Goal: Task Accomplishment & Management: Manage account settings

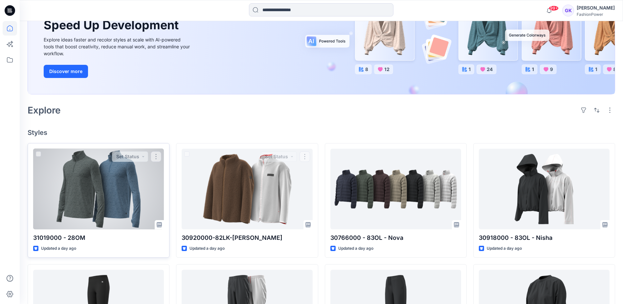
scroll to position [81, 0]
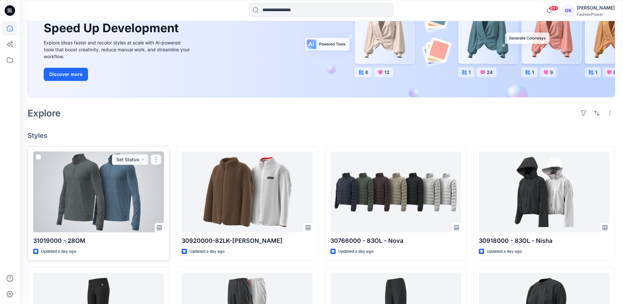
click at [124, 194] on div at bounding box center [98, 191] width 131 height 80
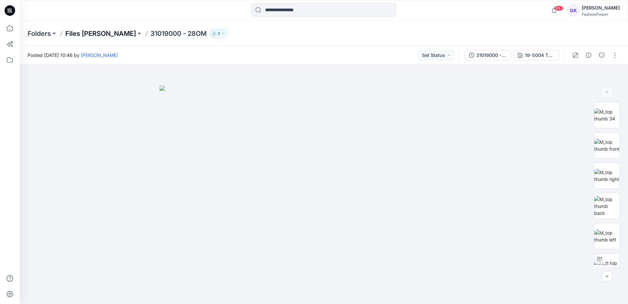
click at [87, 35] on p "Files [PERSON_NAME]" at bounding box center [100, 33] width 71 height 9
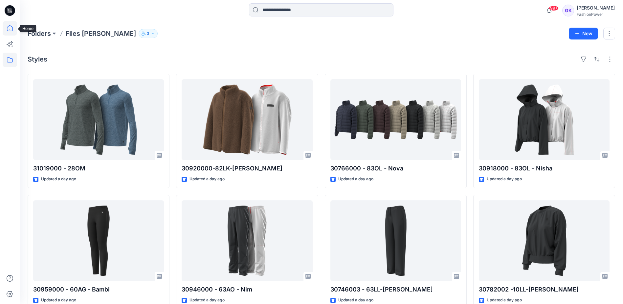
click at [9, 32] on icon at bounding box center [10, 28] width 14 height 14
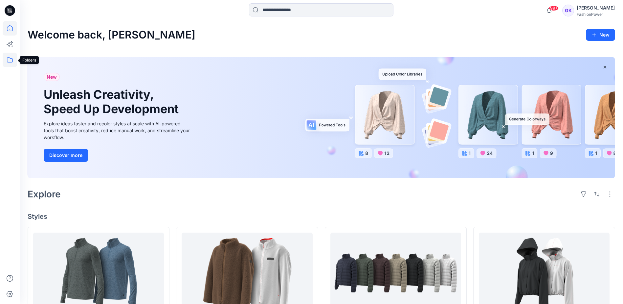
click at [9, 57] on icon at bounding box center [10, 59] width 6 height 5
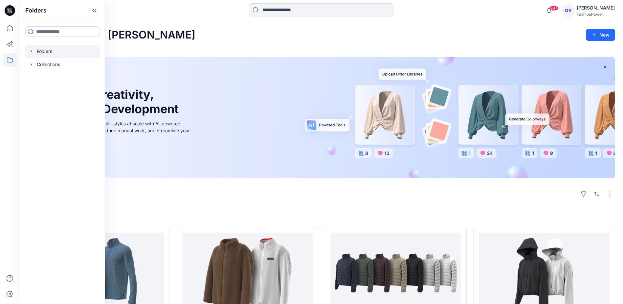
click at [30, 49] on icon "button" at bounding box center [31, 51] width 5 height 5
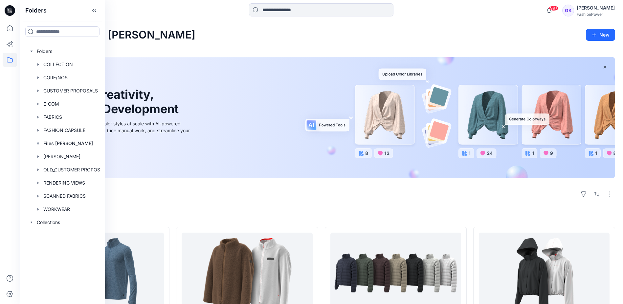
click at [338, 57] on div "New Unleash Creativity, Speed Up Development Explore ideas faster and recolor s…" at bounding box center [322, 117] width 588 height 121
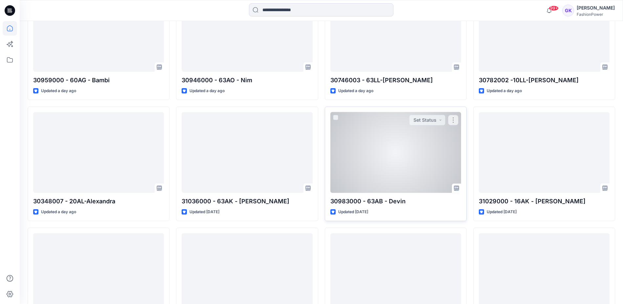
scroll to position [394, 0]
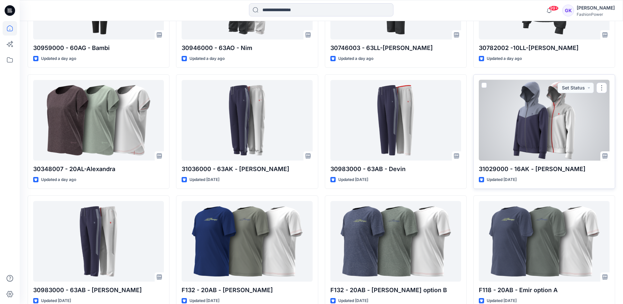
click at [512, 106] on div at bounding box center [544, 120] width 131 height 80
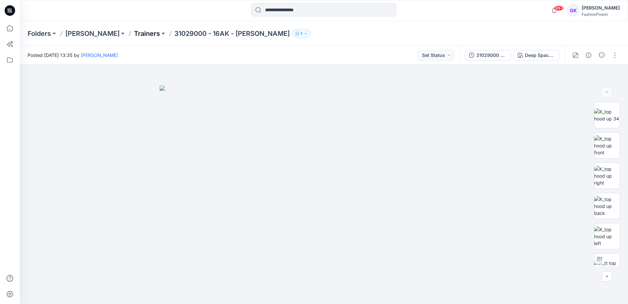
click at [134, 34] on p "Trainers" at bounding box center [147, 33] width 26 height 9
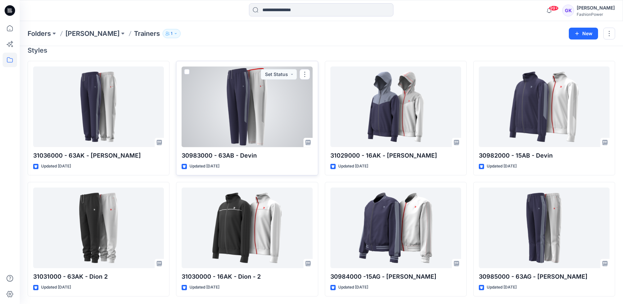
scroll to position [59, 0]
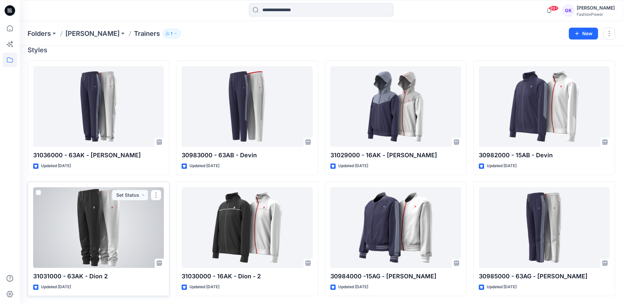
click at [112, 235] on div at bounding box center [98, 227] width 131 height 80
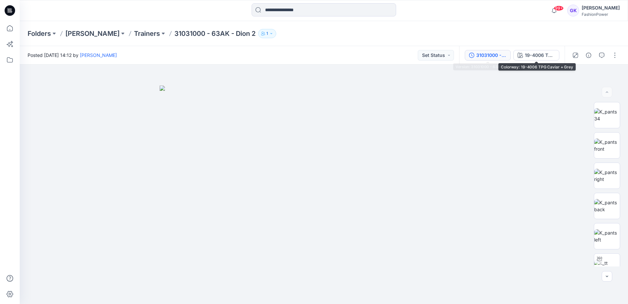
click at [492, 54] on div "31031000 - 63AK - Dion - 2" at bounding box center [491, 55] width 30 height 7
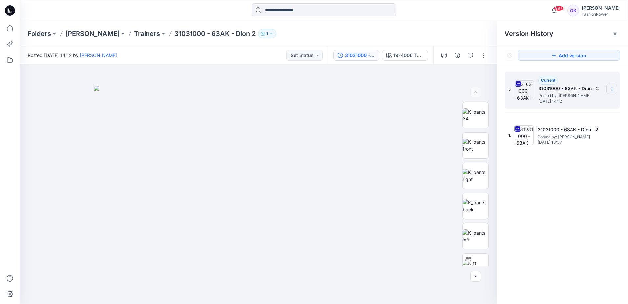
click at [609, 88] on section at bounding box center [611, 88] width 11 height 11
click at [610, 87] on icon at bounding box center [611, 88] width 5 height 5
click at [563, 126] on span "Rename Version" at bounding box center [568, 128] width 34 height 8
click at [598, 92] on input "**********" at bounding box center [579, 88] width 72 height 11
click at [602, 89] on input "**********" at bounding box center [579, 88] width 72 height 11
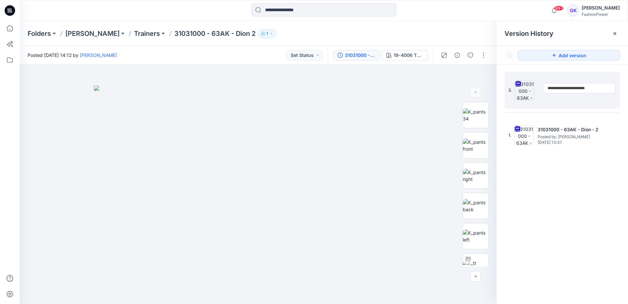
type input "**********"
click at [537, 228] on div "**********" at bounding box center [562, 188] width 131 height 249
drag, startPoint x: 569, startPoint y: 173, endPoint x: 572, endPoint y: 170, distance: 4.6
click at [569, 173] on div "2. Current 31031000 - 63AK - Dion Posted by: Guerline Kamp Friday, August 15, 2…" at bounding box center [562, 188] width 131 height 249
click at [611, 87] on icon at bounding box center [611, 88] width 5 height 5
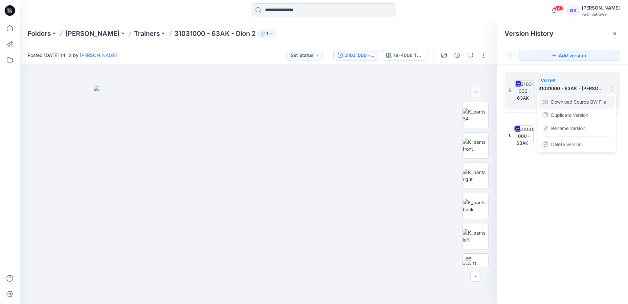
click at [580, 102] on span "Download Source BW File" at bounding box center [578, 102] width 55 height 8
click at [134, 32] on p "Trainers" at bounding box center [147, 33] width 26 height 9
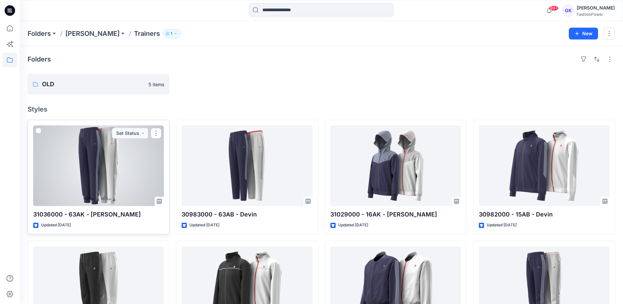
click at [131, 169] on div at bounding box center [98, 165] width 131 height 80
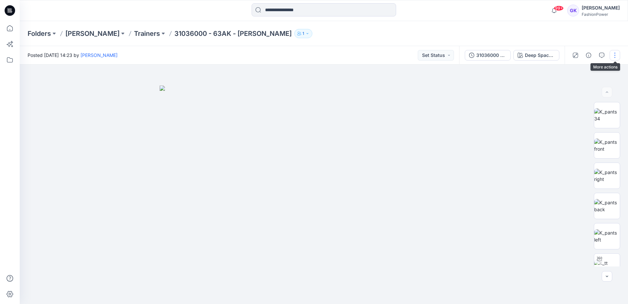
click at [613, 55] on button "button" at bounding box center [615, 55] width 11 height 11
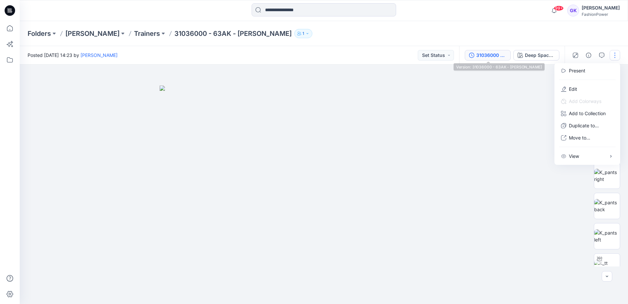
click at [489, 55] on div "31036000 - 63AK - [PERSON_NAME]" at bounding box center [491, 55] width 30 height 7
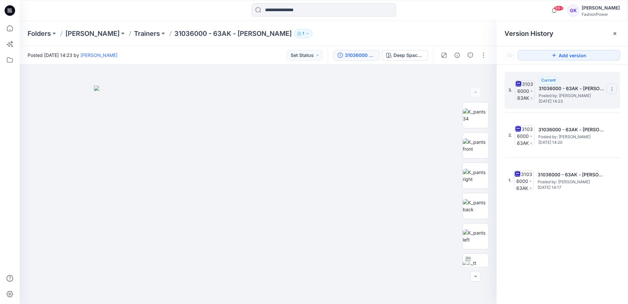
click at [613, 91] on icon at bounding box center [611, 88] width 5 height 5
click at [578, 102] on span "Download Source BW File" at bounding box center [578, 102] width 55 height 8
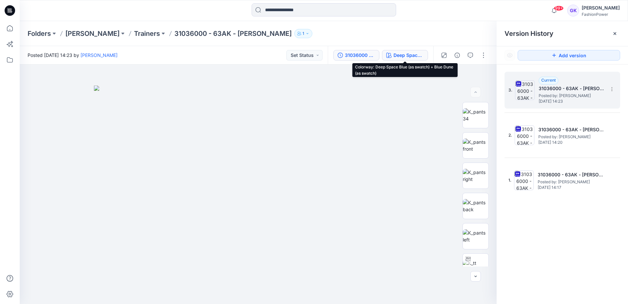
click at [419, 56] on div "Deep Space Blue (as swatch) + Blue Dune (as swatch)" at bounding box center [409, 55] width 30 height 7
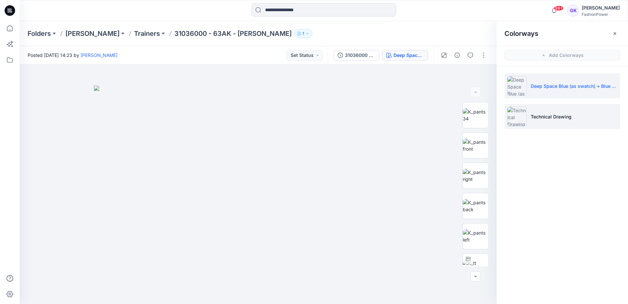
click at [576, 109] on li "Technical Drawing" at bounding box center [563, 116] width 116 height 25
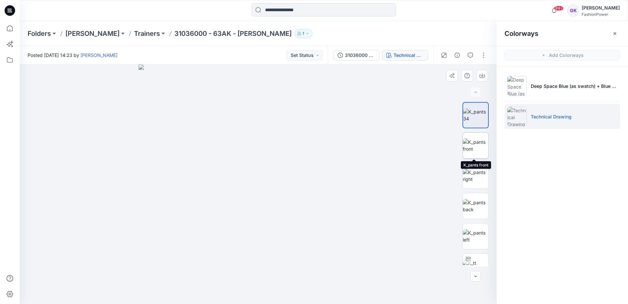
click at [475, 143] on img at bounding box center [476, 145] width 26 height 14
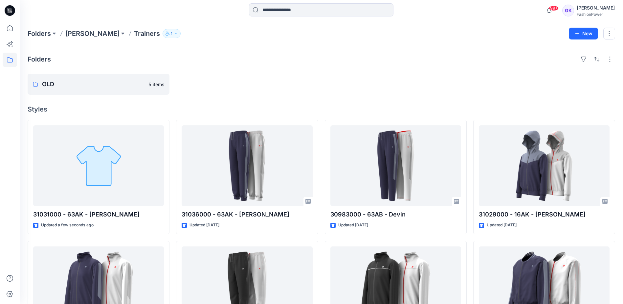
click at [265, 91] on div at bounding box center [247, 84] width 142 height 21
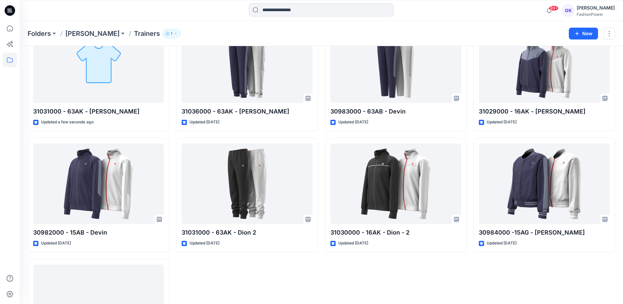
scroll to position [99, 0]
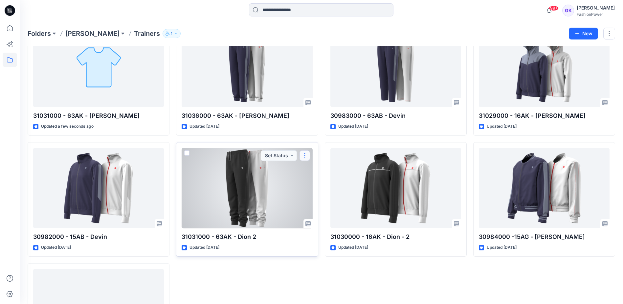
click at [305, 155] on button "button" at bounding box center [305, 155] width 11 height 11
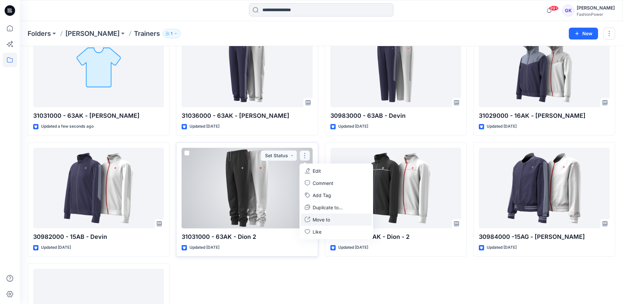
click at [328, 218] on p "Move to" at bounding box center [321, 219] width 17 height 7
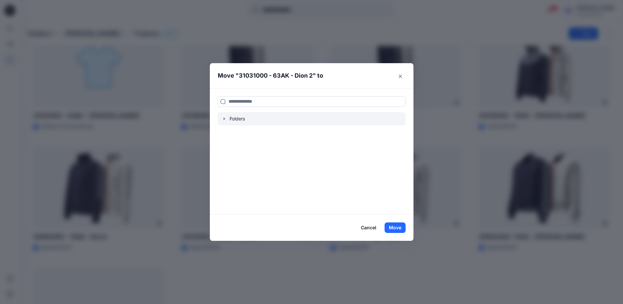
click at [225, 118] on icon "button" at bounding box center [224, 118] width 5 height 5
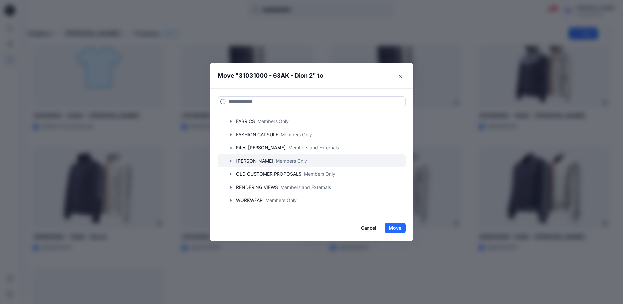
scroll to position [63, 0]
click at [234, 161] on icon "button" at bounding box center [230, 160] width 5 height 5
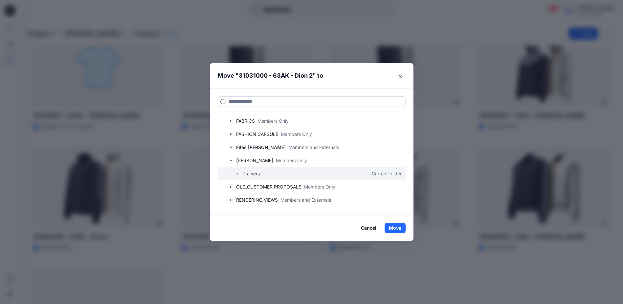
click at [237, 173] on icon "button" at bounding box center [237, 173] width 5 height 5
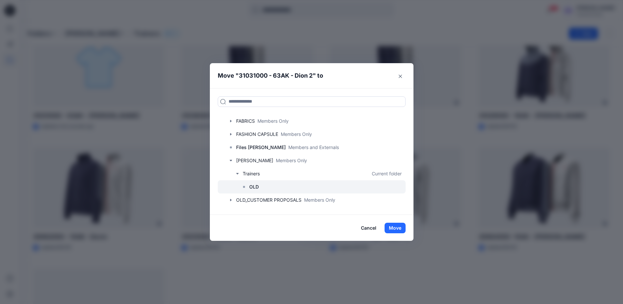
click at [259, 186] on p "OLD" at bounding box center [254, 187] width 10 height 8
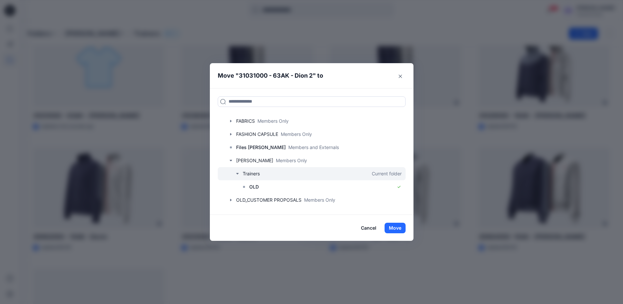
scroll to position [90, 0]
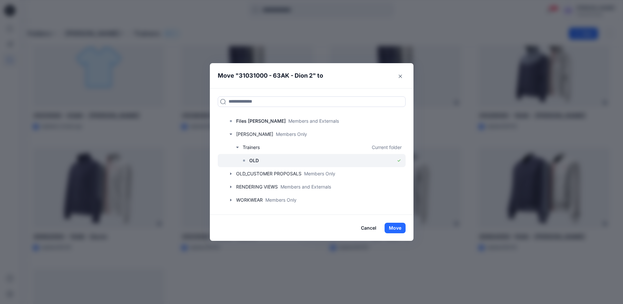
click at [341, 160] on div at bounding box center [312, 160] width 188 height 13
click at [399, 224] on button "Move" at bounding box center [395, 227] width 21 height 11
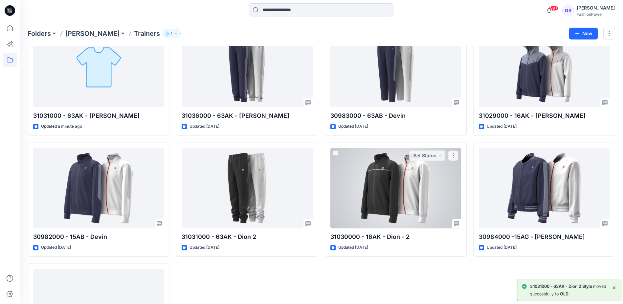
scroll to position [59, 0]
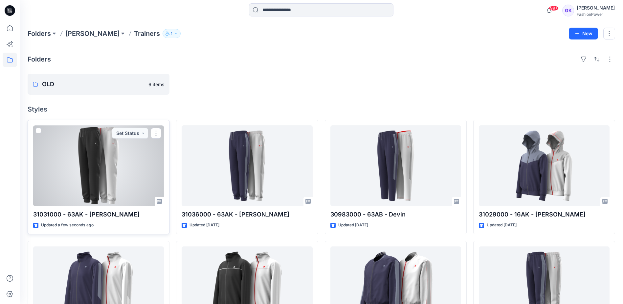
click at [123, 169] on div at bounding box center [98, 165] width 131 height 80
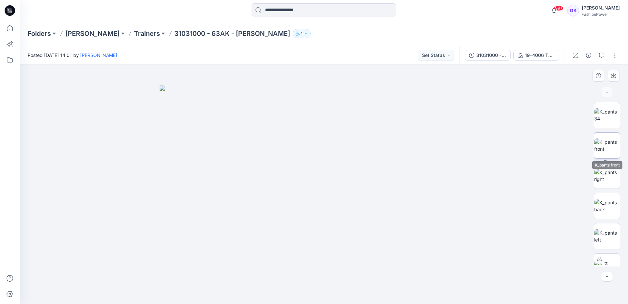
click at [604, 142] on img at bounding box center [607, 145] width 26 height 14
click at [613, 75] on icon "button" at bounding box center [613, 75] width 5 height 5
click at [606, 204] on img at bounding box center [607, 206] width 26 height 14
click at [610, 74] on button "button" at bounding box center [614, 76] width 12 height 12
click at [609, 243] on img at bounding box center [607, 236] width 26 height 14
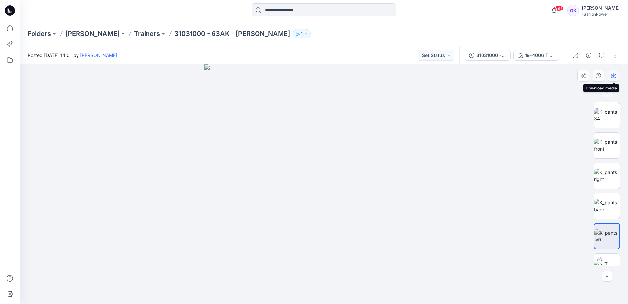
click at [612, 76] on icon "button" at bounding box center [613, 75] width 5 height 5
click at [410, 84] on img at bounding box center [323, 183] width 239 height 239
click at [530, 53] on div "19-4006 TPG Caviar" at bounding box center [540, 55] width 30 height 7
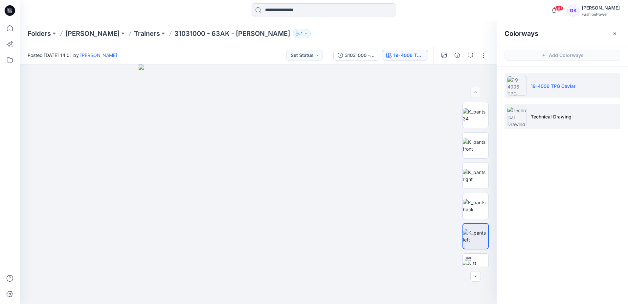
click at [532, 118] on p "Technical Drawing" at bounding box center [551, 116] width 41 height 7
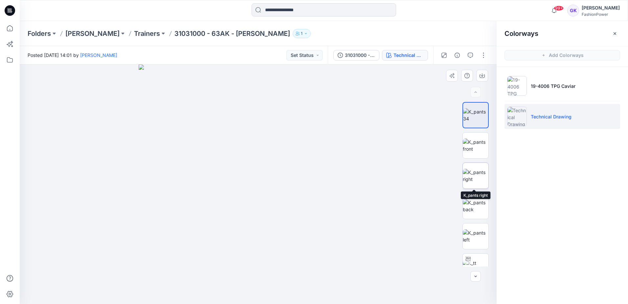
click at [468, 172] on img at bounding box center [476, 176] width 26 height 14
click at [472, 138] on img at bounding box center [476, 145] width 26 height 14
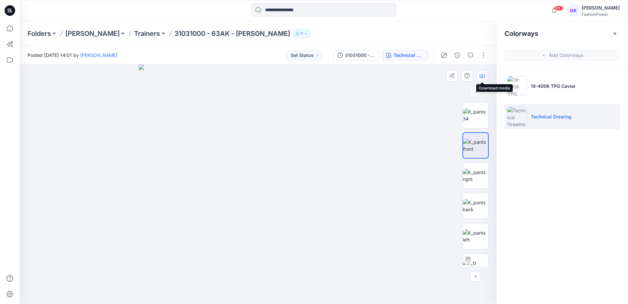
click at [478, 75] on button "button" at bounding box center [482, 76] width 12 height 12
drag, startPoint x: 543, startPoint y: 243, endPoint x: 539, endPoint y: 240, distance: 4.7
click at [543, 243] on div "Colorways Add Colorways 19-4006 TPG Caviar Technical Drawing" at bounding box center [562, 162] width 131 height 283
click at [479, 206] on img at bounding box center [476, 206] width 26 height 14
click at [484, 73] on button "button" at bounding box center [482, 76] width 12 height 12
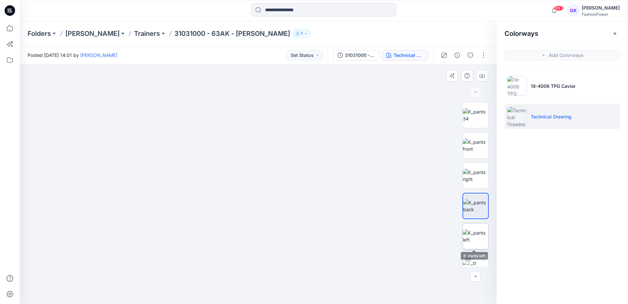
click at [480, 237] on img at bounding box center [476, 236] width 26 height 14
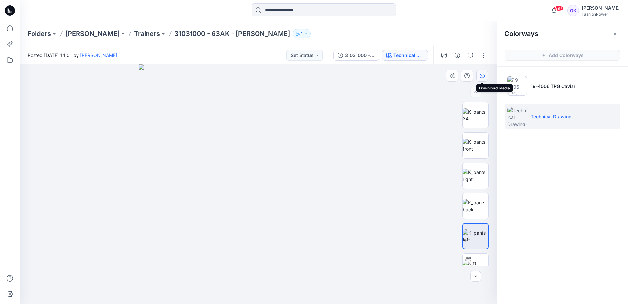
click at [479, 75] on button "button" at bounding box center [482, 76] width 12 height 12
click at [134, 33] on p "Trainers" at bounding box center [147, 33] width 26 height 9
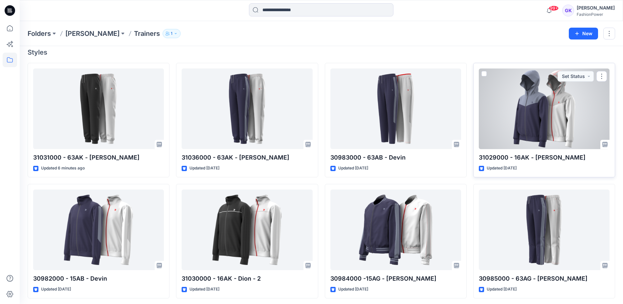
scroll to position [59, 0]
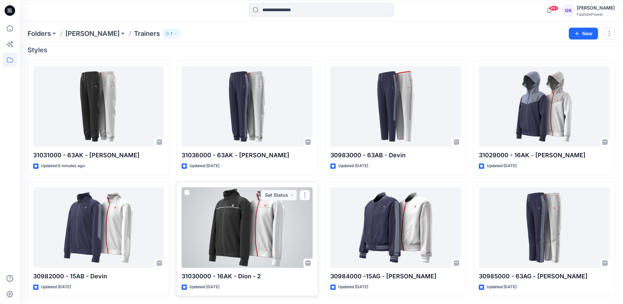
click at [230, 227] on div at bounding box center [247, 227] width 131 height 80
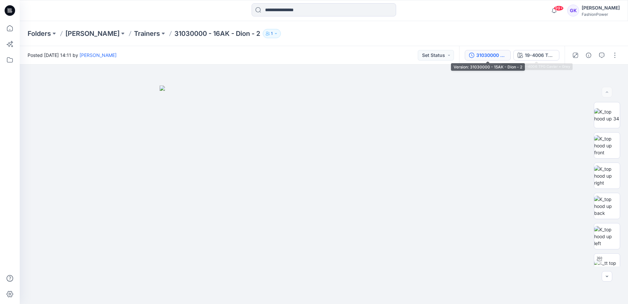
click at [492, 55] on div "31030000 - 15AK - Dion - 2" at bounding box center [491, 55] width 30 height 7
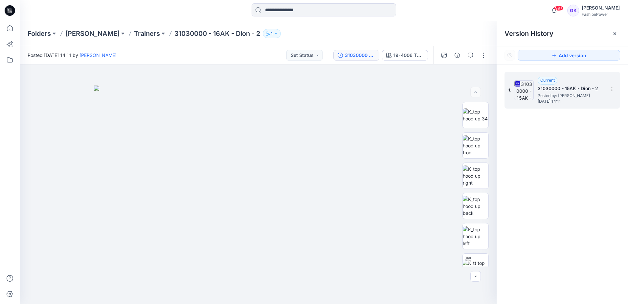
click at [584, 88] on h5 "31030000 - 15AK - Dion - 2" at bounding box center [571, 88] width 66 height 8
click at [612, 88] on icon at bounding box center [611, 88] width 5 height 5
click at [580, 126] on span "Rename Version" at bounding box center [568, 128] width 34 height 8
click at [603, 88] on input "**********" at bounding box center [579, 88] width 72 height 11
type input "**********"
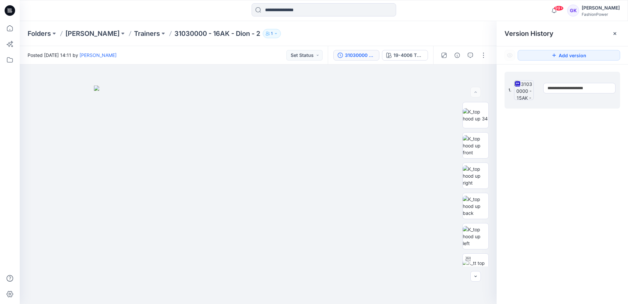
click at [593, 131] on div "**********" at bounding box center [562, 188] width 131 height 249
click at [174, 35] on p "31030000 - 16AK - Dion - 2" at bounding box center [217, 33] width 86 height 9
click at [482, 57] on button "button" at bounding box center [483, 55] width 11 height 11
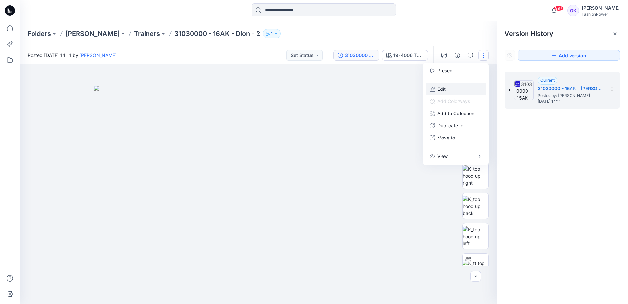
click at [457, 92] on button "Edit" at bounding box center [456, 89] width 60 height 12
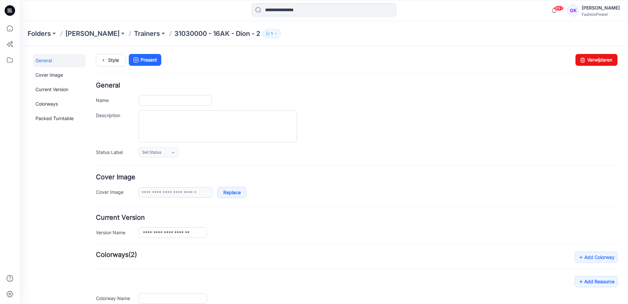
type input "**********"
click at [195, 229] on input "**********" at bounding box center [173, 232] width 68 height 11
click at [204, 100] on input "**********" at bounding box center [175, 100] width 73 height 11
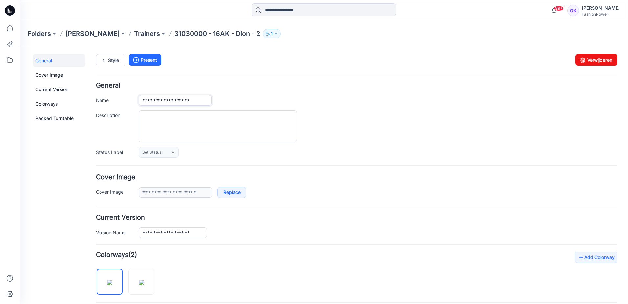
type input "**********"
click at [262, 219] on h4 "Current Version" at bounding box center [357, 217] width 522 height 6
drag, startPoint x: 197, startPoint y: 231, endPoint x: 337, endPoint y: 219, distance: 140.1
click at [337, 219] on h4 "Current Version" at bounding box center [357, 217] width 522 height 6
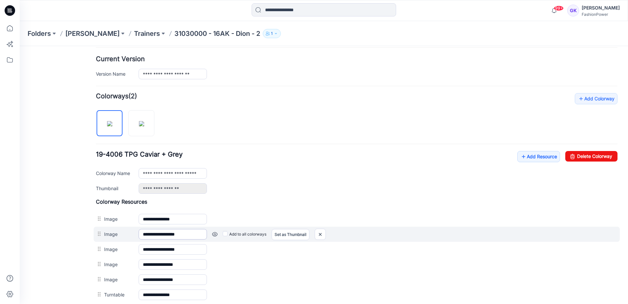
scroll to position [164, 0]
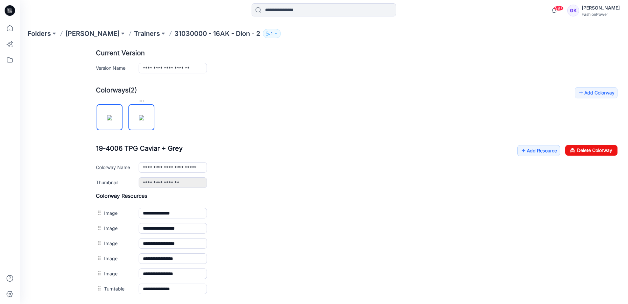
click at [139, 117] on img at bounding box center [141, 117] width 5 height 5
type input "**********"
click at [174, 32] on p "31030000 - 16AK - Dion - 2" at bounding box center [217, 33] width 86 height 9
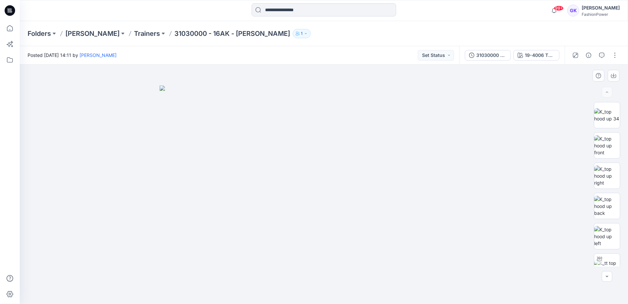
click at [339, 113] on img at bounding box center [324, 194] width 329 height 218
click at [495, 56] on div "31030000 - 15AK - Dion" at bounding box center [491, 55] width 30 height 7
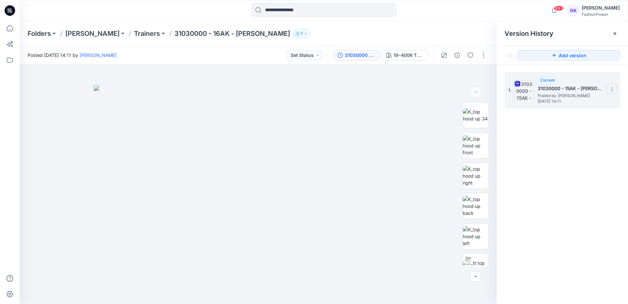
click at [612, 86] on section at bounding box center [611, 88] width 11 height 11
click at [576, 102] on span "Download Source BW File" at bounding box center [578, 102] width 55 height 8
click at [483, 55] on button "button" at bounding box center [483, 55] width 11 height 11
click at [449, 89] on button "Edit" at bounding box center [456, 89] width 60 height 12
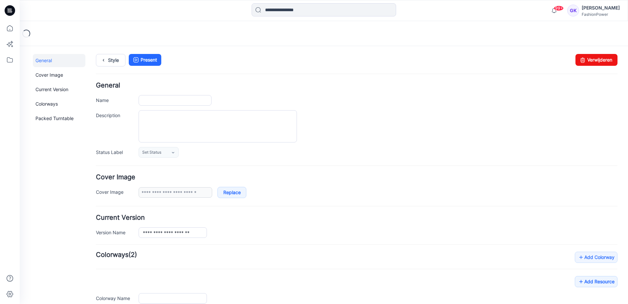
type input "**********"
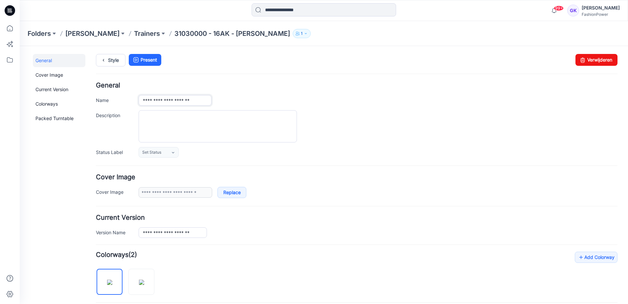
drag, startPoint x: 189, startPoint y: 102, endPoint x: 131, endPoint y: 104, distance: 57.5
click at [131, 104] on div "**********" at bounding box center [357, 100] width 522 height 11
drag, startPoint x: 200, startPoint y: 232, endPoint x: 33, endPoint y: 228, distance: 166.9
click at [33, 228] on div "**********" at bounding box center [320, 287] width 601 height 483
paste input "text"
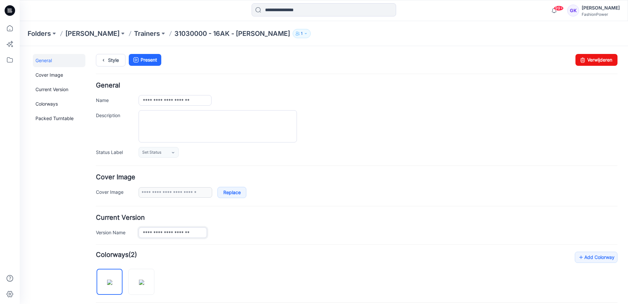
type input "**********"
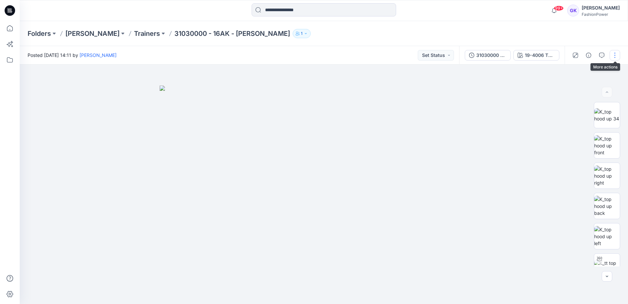
click at [619, 56] on button "button" at bounding box center [615, 55] width 11 height 11
click at [581, 89] on button "Edit" at bounding box center [587, 89] width 60 height 12
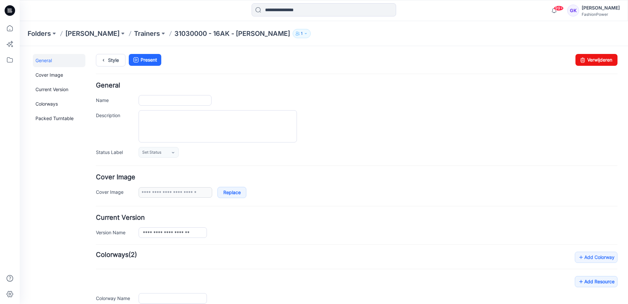
type input "**********"
click at [174, 100] on input "**********" at bounding box center [175, 100] width 73 height 11
type input "**********"
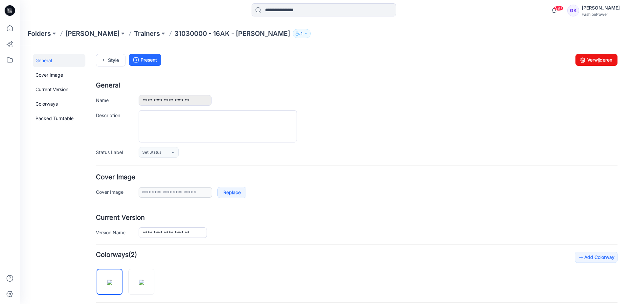
click at [238, 86] on h4 "General" at bounding box center [357, 85] width 522 height 6
drag, startPoint x: 202, startPoint y: 101, endPoint x: 51, endPoint y: 99, distance: 151.1
click at [51, 99] on div "**********" at bounding box center [320, 287] width 601 height 483
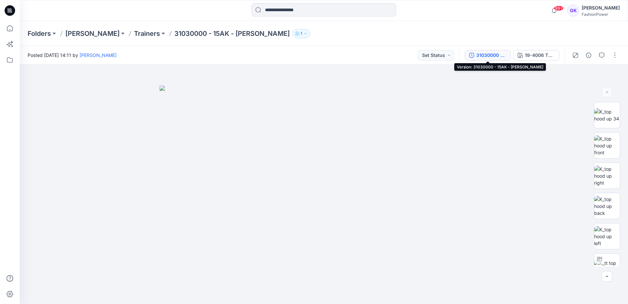
click at [496, 55] on div "31030000 - 15AK - [PERSON_NAME]" at bounding box center [491, 55] width 30 height 7
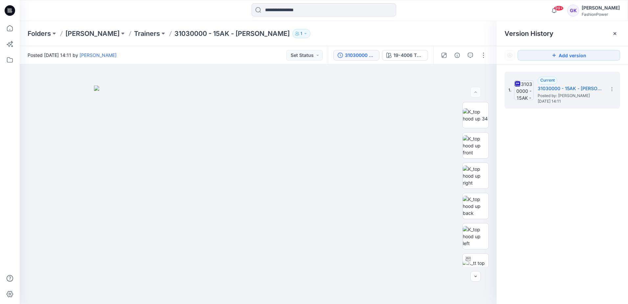
click at [599, 127] on div "1. Current 31030000 - 15AK - Dion Posted by: [PERSON_NAME] [DATE] 14:11" at bounding box center [562, 188] width 131 height 249
click at [607, 85] on section at bounding box center [611, 88] width 11 height 11
click at [573, 102] on span "Download Source BW File" at bounding box center [578, 102] width 55 height 8
click at [622, 180] on div "1. Current 31030000 - 15AK - Dion Posted by: Guerline Kamp Friday, August 15, 2…" at bounding box center [562, 188] width 131 height 249
drag, startPoint x: 592, startPoint y: 88, endPoint x: 538, endPoint y: 88, distance: 54.2
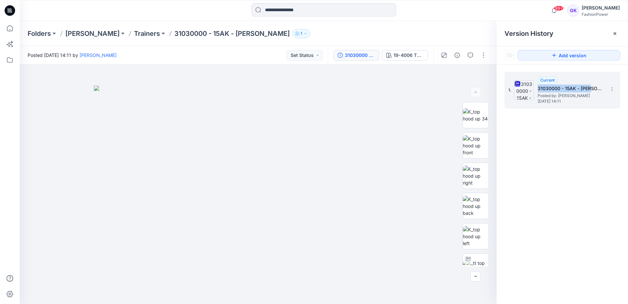
click at [538, 88] on h5 "31030000 - 15AK - [PERSON_NAME]" at bounding box center [571, 88] width 66 height 8
copy h5 "31030000 - 15AK - [PERSON_NAME]"
click at [134, 31] on p "Trainers" at bounding box center [147, 33] width 26 height 9
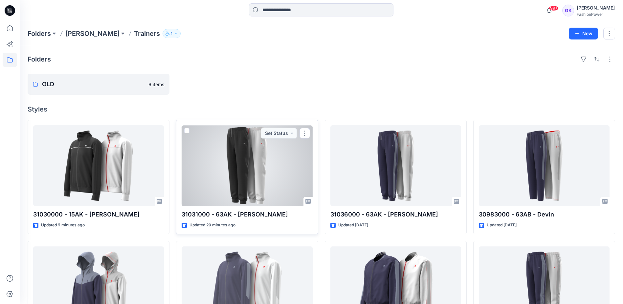
click at [258, 157] on div at bounding box center [247, 165] width 131 height 80
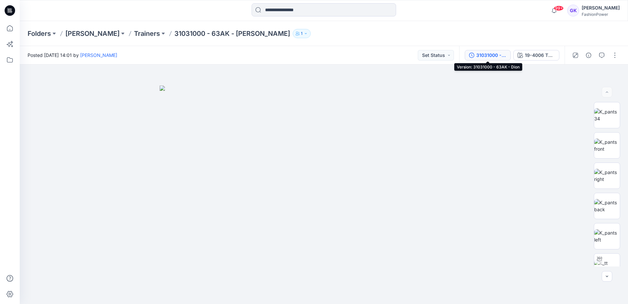
click at [493, 58] on div "31031000 - 63AK - [PERSON_NAME]" at bounding box center [491, 55] width 30 height 7
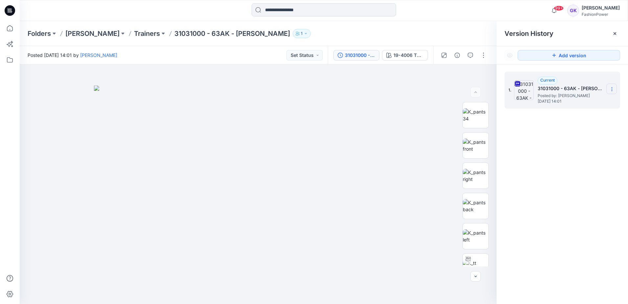
click at [611, 88] on icon at bounding box center [611, 88] width 5 height 5
click at [587, 101] on span "Download Source BW File" at bounding box center [578, 102] width 55 height 8
click at [134, 33] on p "Trainers" at bounding box center [147, 33] width 26 height 9
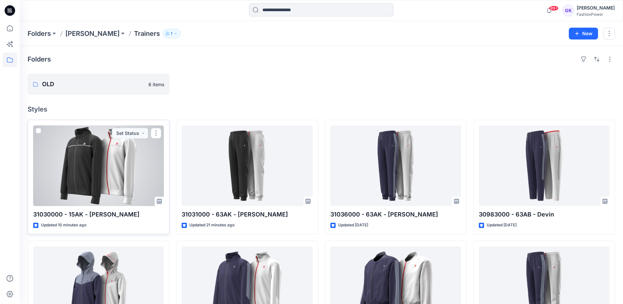
click at [135, 170] on div at bounding box center [98, 165] width 131 height 80
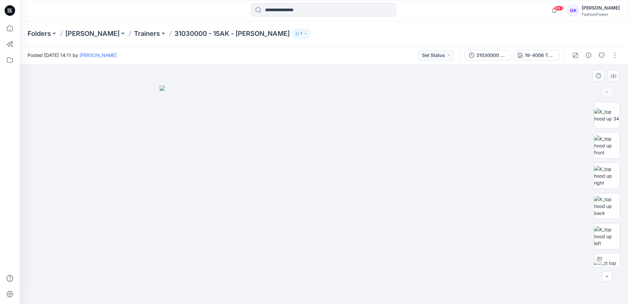
drag, startPoint x: 476, startPoint y: 113, endPoint x: 457, endPoint y: 121, distance: 21.2
click at [457, 121] on img at bounding box center [324, 194] width 329 height 218
click at [612, 142] on img at bounding box center [607, 145] width 26 height 21
click at [609, 167] on img at bounding box center [607, 175] width 26 height 21
click at [134, 32] on p "Trainers" at bounding box center [147, 33] width 26 height 9
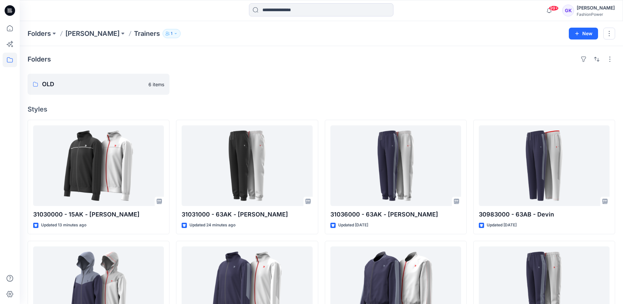
click at [310, 87] on div at bounding box center [247, 84] width 142 height 21
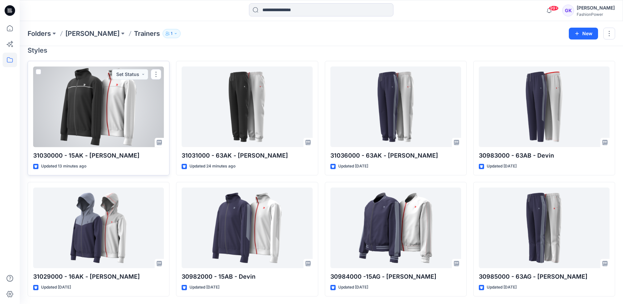
scroll to position [59, 0]
click at [99, 109] on div at bounding box center [98, 106] width 131 height 80
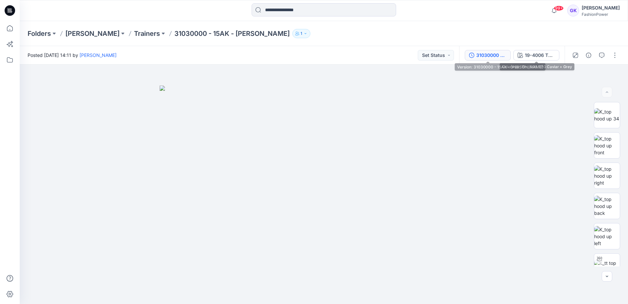
click at [488, 55] on div "31030000 - 15AK - [PERSON_NAME]" at bounding box center [491, 55] width 30 height 7
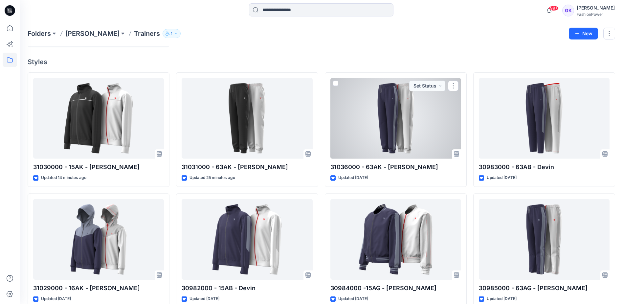
scroll to position [59, 0]
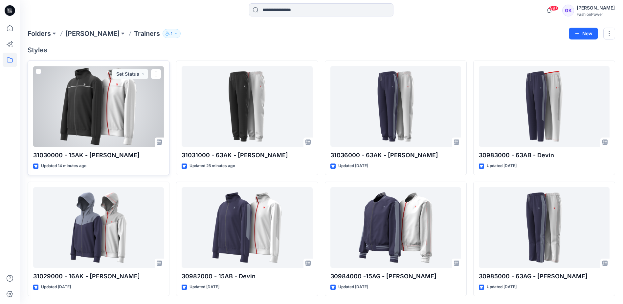
click at [129, 121] on div at bounding box center [98, 106] width 131 height 80
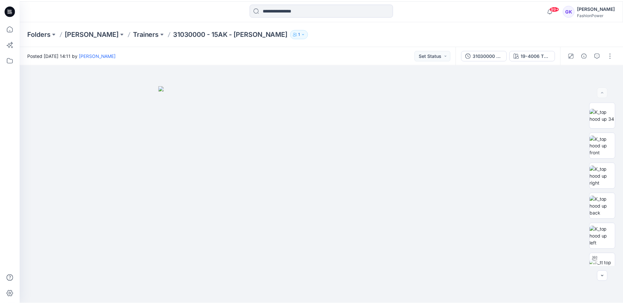
scroll to position [59, 0]
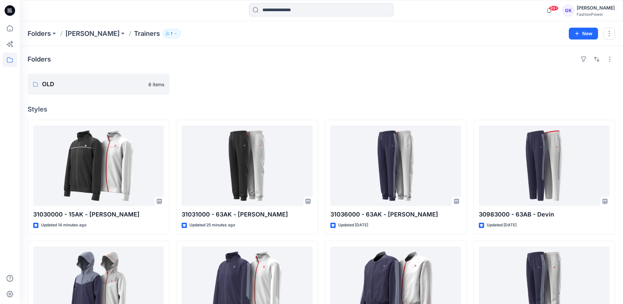
drag, startPoint x: 201, startPoint y: 34, endPoint x: 176, endPoint y: 34, distance: 24.3
click at [201, 34] on div "Folders [PERSON_NAME] Trainers 1" at bounding box center [296, 33] width 536 height 9
click at [5, 28] on icon at bounding box center [10, 28] width 14 height 14
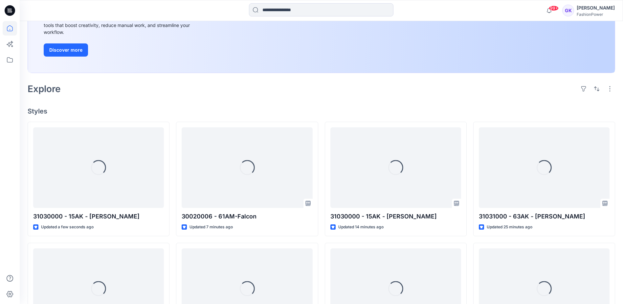
scroll to position [131, 0]
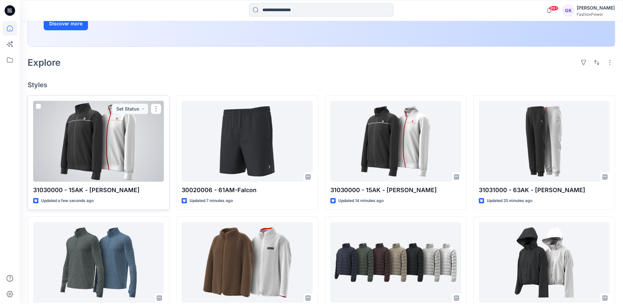
click at [117, 157] on div at bounding box center [98, 141] width 131 height 80
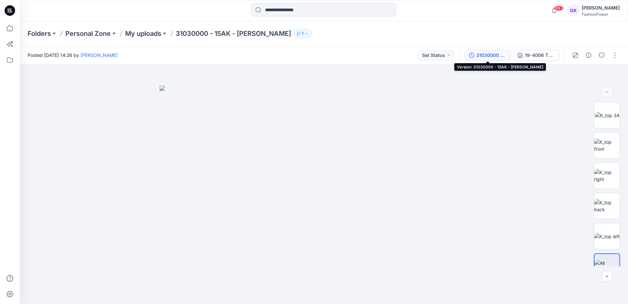
click at [494, 55] on div "31030000 - 15AK - [PERSON_NAME]" at bounding box center [491, 55] width 30 height 7
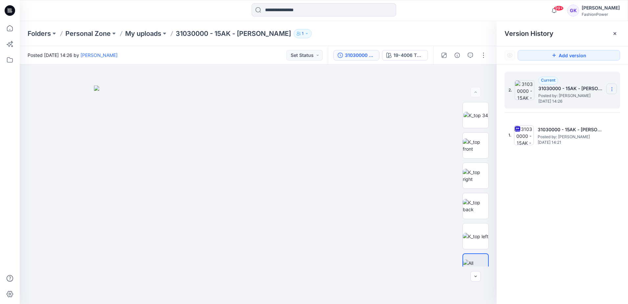
click at [611, 88] on icon at bounding box center [611, 88] width 5 height 5
click at [134, 37] on p "My uploads" at bounding box center [143, 33] width 36 height 9
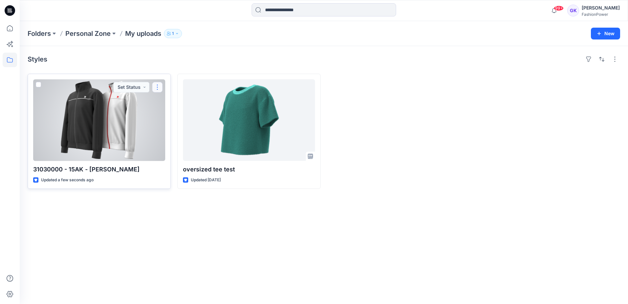
click at [159, 87] on button "button" at bounding box center [157, 87] width 11 height 11
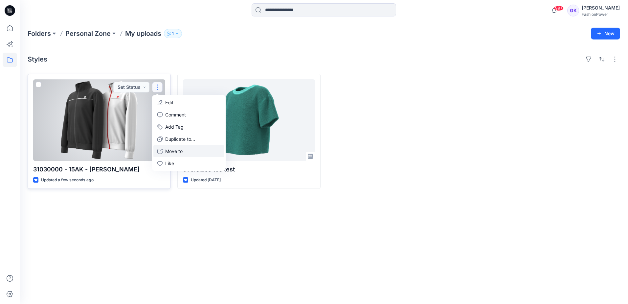
click at [181, 152] on p "Move to" at bounding box center [173, 151] width 17 height 7
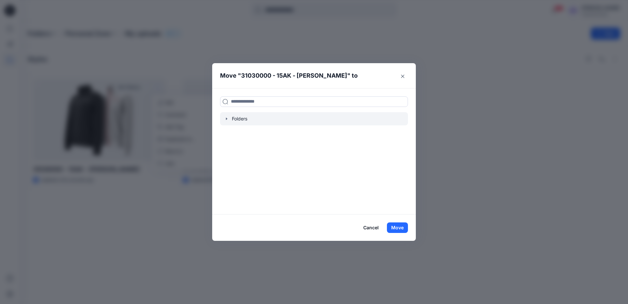
click at [228, 120] on icon "button" at bounding box center [226, 118] width 5 height 5
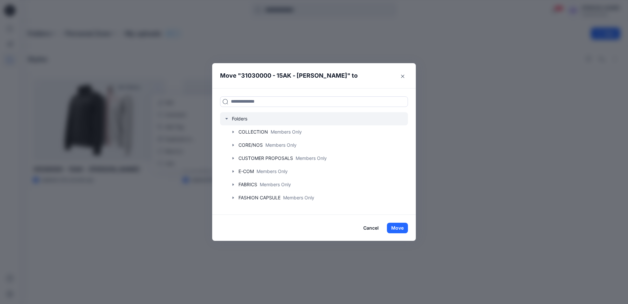
scroll to position [63, 0]
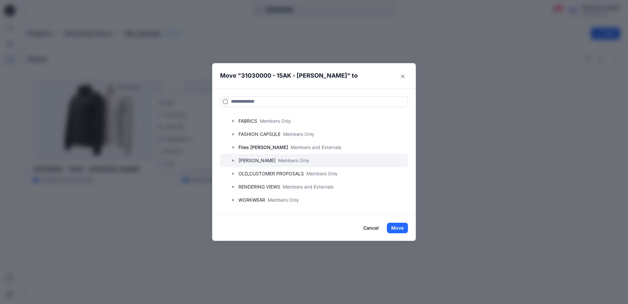
click at [234, 160] on icon "button" at bounding box center [233, 160] width 1 height 2
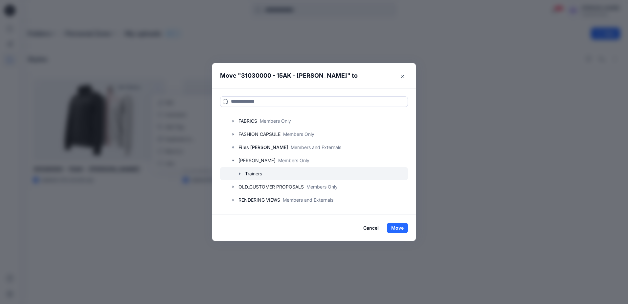
click at [239, 173] on icon "button" at bounding box center [239, 173] width 1 height 2
click at [250, 173] on div at bounding box center [314, 173] width 188 height 13
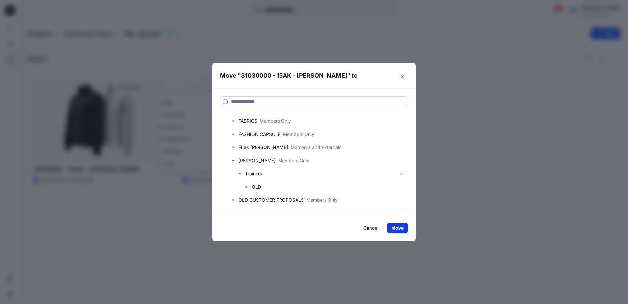
click at [397, 228] on button "Move" at bounding box center [397, 227] width 21 height 11
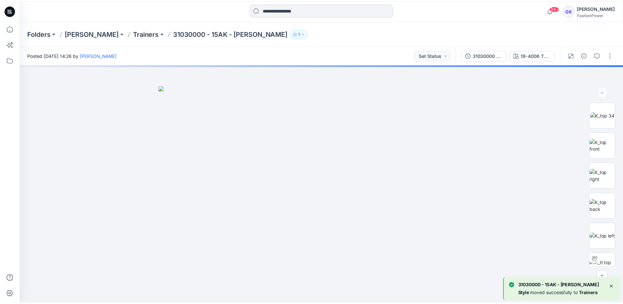
scroll to position [131, 0]
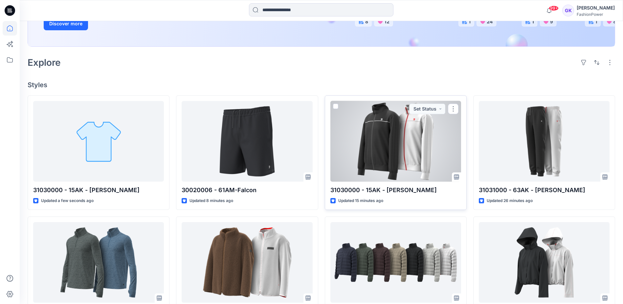
click at [362, 148] on div at bounding box center [395, 141] width 131 height 80
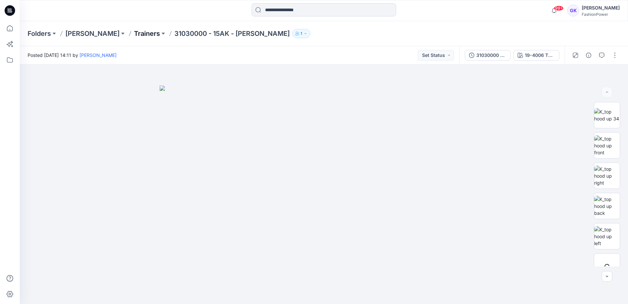
click at [134, 34] on p "Trainers" at bounding box center [147, 33] width 26 height 9
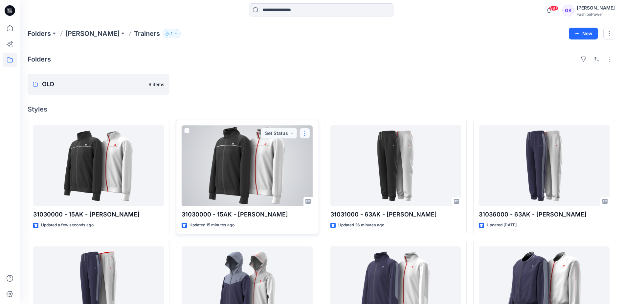
click at [304, 132] on button "button" at bounding box center [305, 133] width 11 height 11
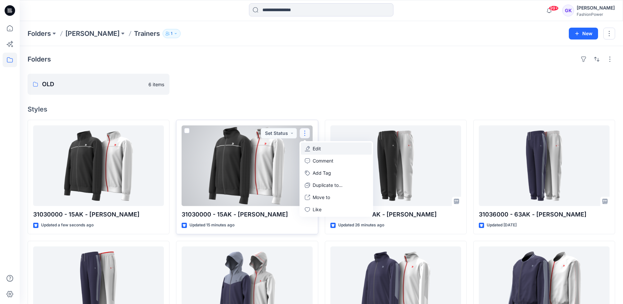
click at [316, 149] on p "Edit" at bounding box center [317, 148] width 8 height 7
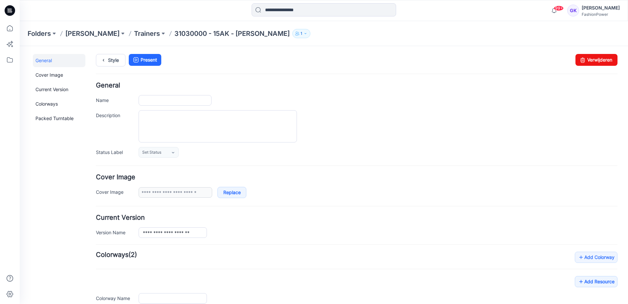
type input "**********"
click at [590, 66] on div "Style Present Changes Saved Verwijderen" at bounding box center [357, 68] width 522 height 28
click at [595, 60] on link "Verwijderen" at bounding box center [597, 60] width 42 height 12
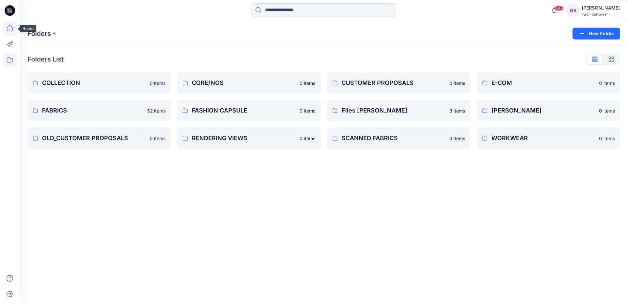
click at [11, 28] on icon at bounding box center [10, 28] width 14 height 14
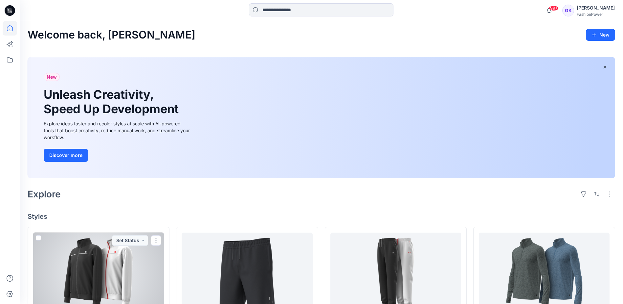
click at [106, 251] on div at bounding box center [98, 272] width 131 height 80
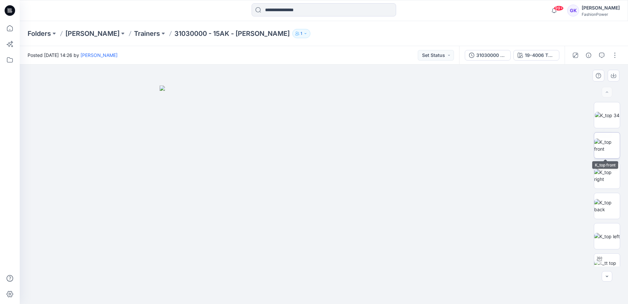
click at [606, 145] on img at bounding box center [607, 145] width 26 height 14
click at [611, 74] on icon "button" at bounding box center [613, 75] width 5 height 5
click at [602, 202] on img at bounding box center [607, 206] width 26 height 14
click at [611, 78] on icon "button" at bounding box center [613, 75] width 5 height 5
click at [604, 235] on img at bounding box center [607, 236] width 26 height 7
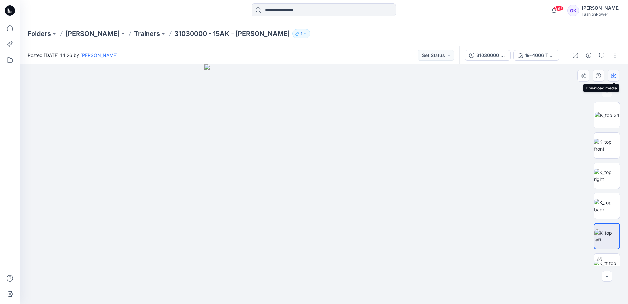
click at [615, 76] on icon "button" at bounding box center [613, 75] width 5 height 5
click at [410, 108] on img at bounding box center [323, 183] width 239 height 239
click at [536, 54] on div "19-4006 TPG Caviar + Grey" at bounding box center [540, 55] width 30 height 7
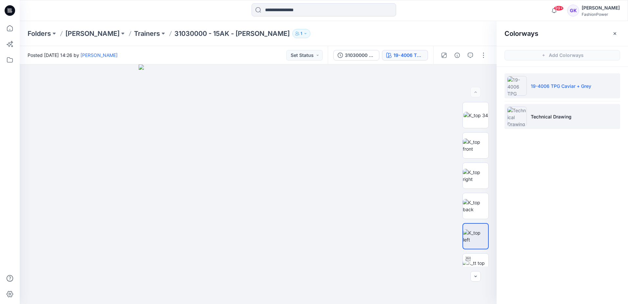
click at [550, 120] on p "Technical Drawing" at bounding box center [551, 116] width 41 height 7
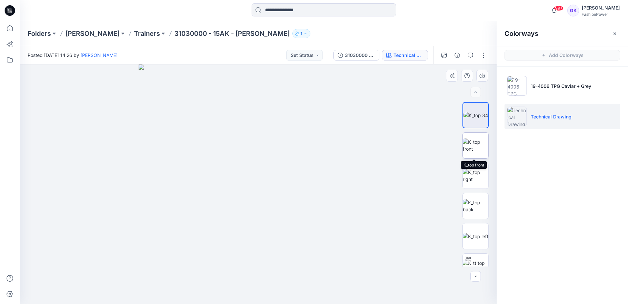
click at [482, 147] on img at bounding box center [476, 145] width 26 height 14
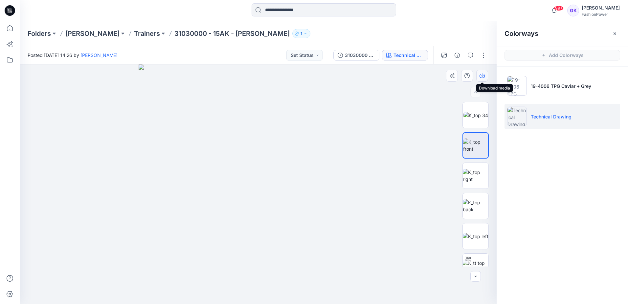
click at [482, 75] on icon "button" at bounding box center [482, 75] width 5 height 5
click at [471, 202] on img at bounding box center [476, 206] width 26 height 14
click at [483, 77] on icon "button" at bounding box center [482, 75] width 5 height 5
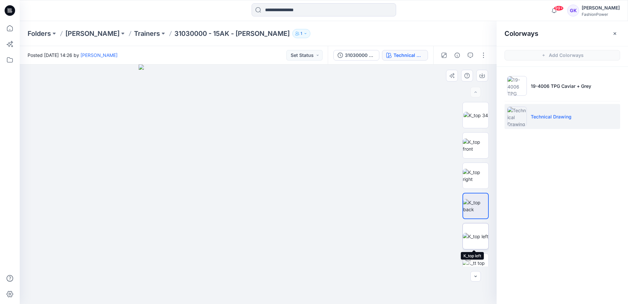
click at [474, 239] on img at bounding box center [476, 236] width 26 height 7
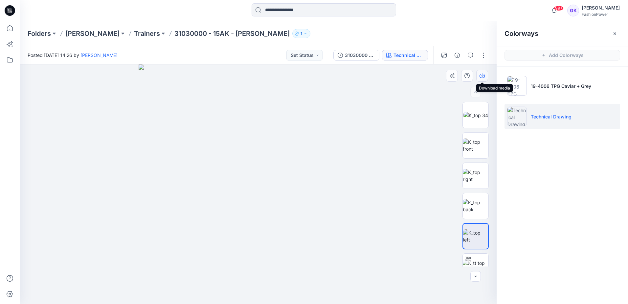
click at [480, 78] on icon "button" at bounding box center [482, 75] width 5 height 5
click at [476, 219] on div at bounding box center [476, 184] width 26 height 164
click at [479, 213] on img at bounding box center [476, 206] width 26 height 14
click at [474, 199] on img at bounding box center [475, 206] width 25 height 14
click at [480, 174] on img at bounding box center [476, 176] width 26 height 14
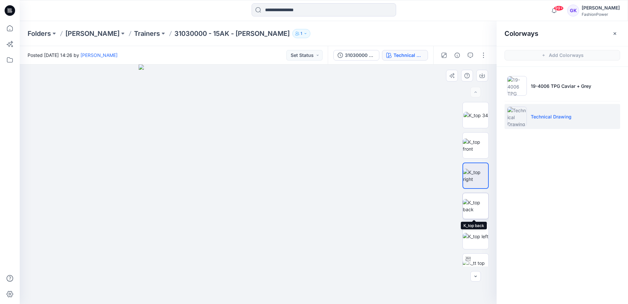
click at [473, 204] on img at bounding box center [476, 206] width 26 height 14
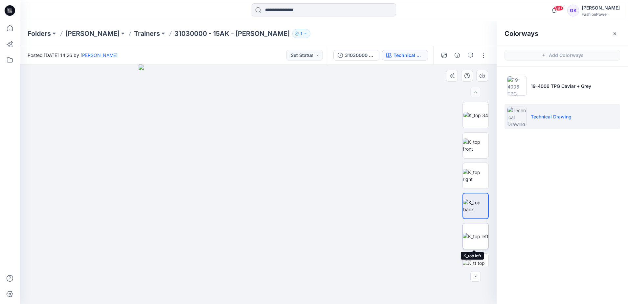
click at [471, 233] on img at bounding box center [476, 236] width 26 height 7
click at [471, 150] on img at bounding box center [476, 145] width 26 height 14
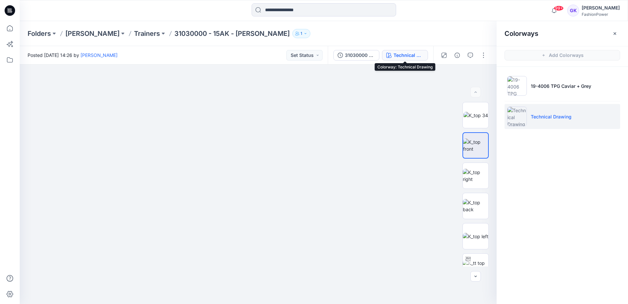
click at [394, 50] on button "Technical Drawing" at bounding box center [405, 55] width 46 height 11
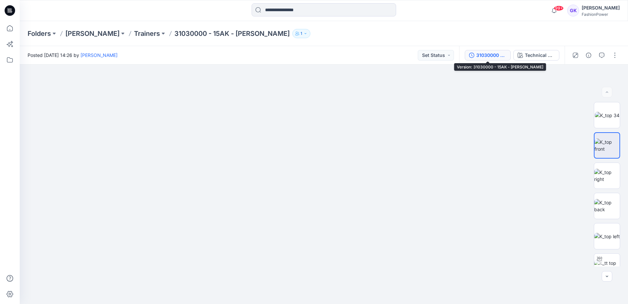
click at [489, 55] on div "31030000 - 15AK - [PERSON_NAME]" at bounding box center [491, 55] width 30 height 7
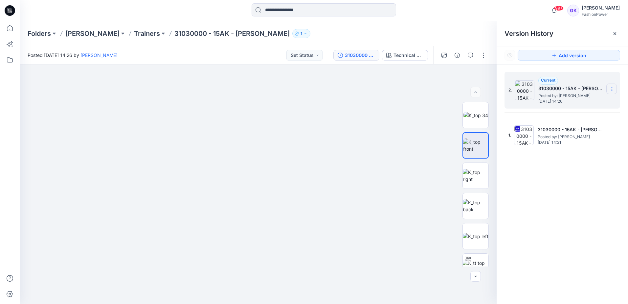
click at [617, 86] on section at bounding box center [611, 88] width 11 height 11
click at [604, 200] on div "2. Current 31030000 - 15AK - Dion Posted by: Guerline Kamp Thursday, August 21,…" at bounding box center [562, 188] width 131 height 249
click at [612, 90] on icon at bounding box center [611, 88] width 5 height 5
click at [613, 87] on icon at bounding box center [611, 88] width 5 height 5
click at [620, 168] on div "2. Current 31030000 - 15AK - Dion Posted by: Guerline Kamp Thursday, August 21,…" at bounding box center [562, 188] width 131 height 249
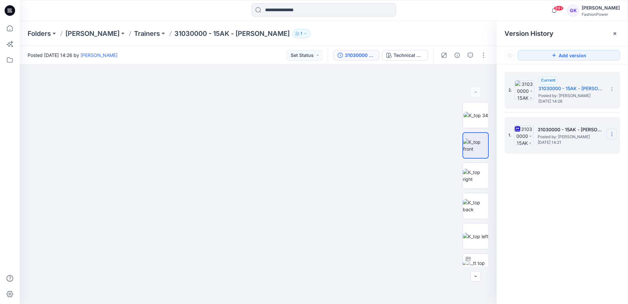
click at [612, 135] on icon at bounding box center [611, 133] width 5 height 5
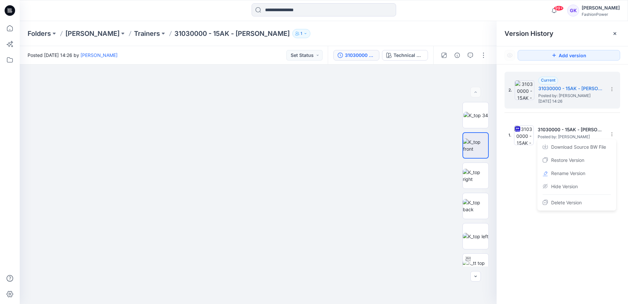
click at [520, 201] on div "2. Current 31030000 - 15AK - Dion Posted by: Guerline Kamp Thursday, August 21,…" at bounding box center [562, 188] width 131 height 249
click at [610, 88] on icon at bounding box center [611, 88] width 5 height 5
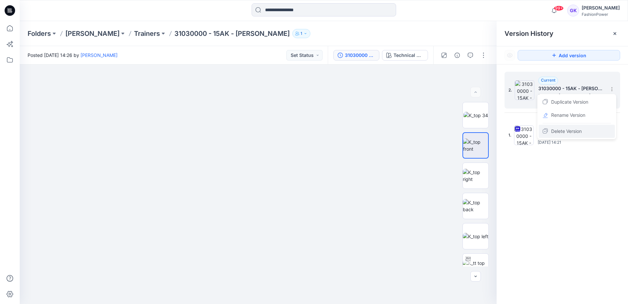
click at [569, 130] on span "Delete Version" at bounding box center [566, 131] width 31 height 8
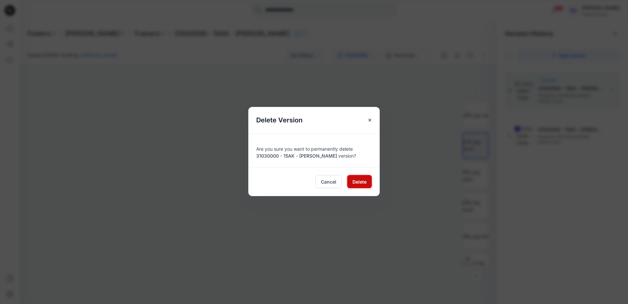
click at [354, 179] on span "Delete" at bounding box center [360, 181] width 14 height 7
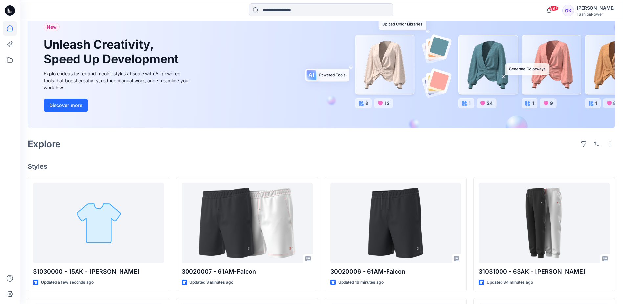
scroll to position [131, 0]
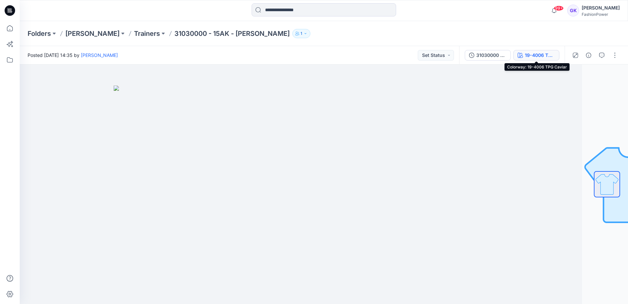
click at [536, 56] on div "19-4006 TPG Caviar" at bounding box center [540, 55] width 30 height 7
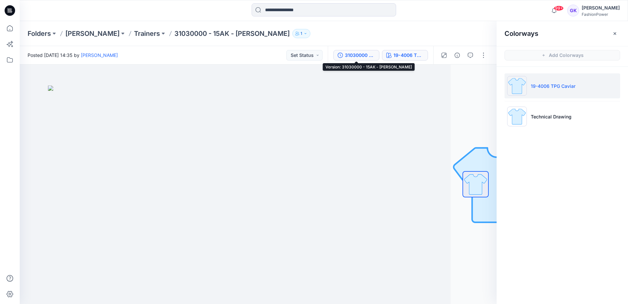
click at [368, 57] on div "31030000 - 15AK - [PERSON_NAME]" at bounding box center [360, 55] width 30 height 7
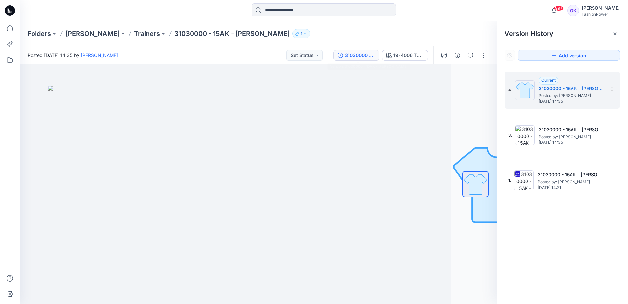
click at [561, 232] on div "4. Current 31030000 - 15AK - Dion Posted by: Guerline Kamp Thursday, August 21,…" at bounding box center [562, 188] width 131 height 249
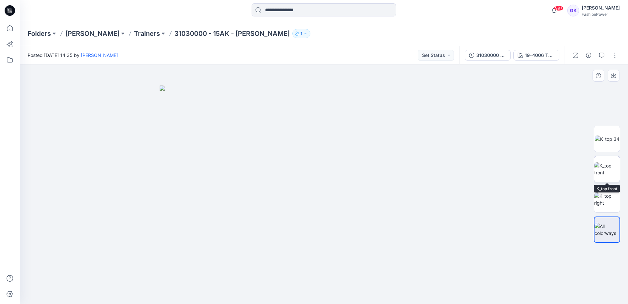
click at [607, 169] on img at bounding box center [607, 169] width 26 height 14
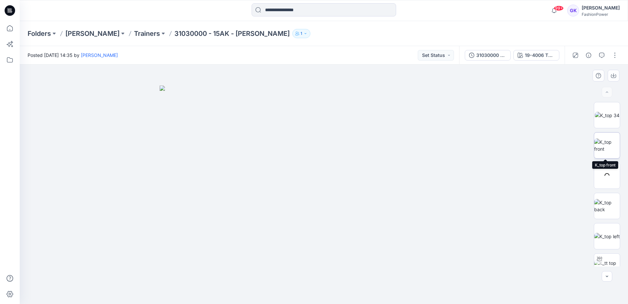
click at [610, 147] on img at bounding box center [607, 145] width 26 height 14
click at [615, 77] on icon "button" at bounding box center [613, 75] width 5 height 5
click at [606, 202] on img at bounding box center [607, 206] width 26 height 14
click at [609, 77] on button "button" at bounding box center [614, 76] width 12 height 12
drag, startPoint x: 604, startPoint y: 233, endPoint x: 604, endPoint y: 229, distance: 4.0
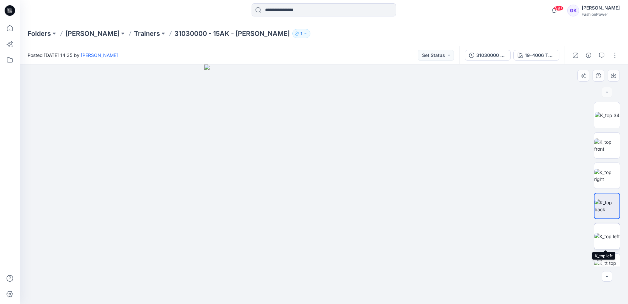
click at [604, 233] on img at bounding box center [607, 236] width 26 height 7
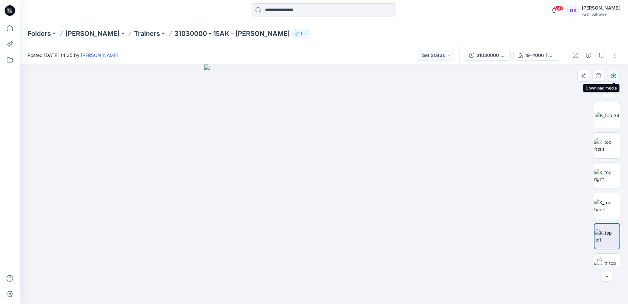
click at [614, 78] on icon "button" at bounding box center [613, 76] width 5 height 4
click at [546, 237] on div at bounding box center [324, 183] width 608 height 239
click at [545, 56] on div "19-4006 TPG Caviar" at bounding box center [540, 55] width 30 height 7
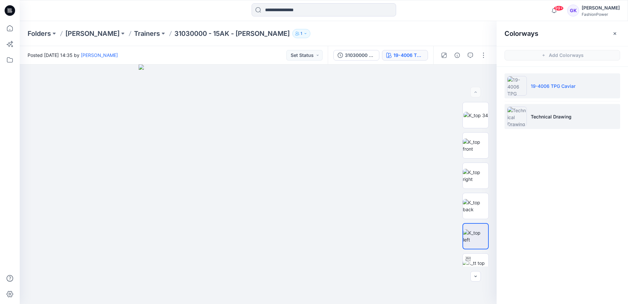
click at [541, 115] on p "Technical Drawing" at bounding box center [551, 116] width 41 height 7
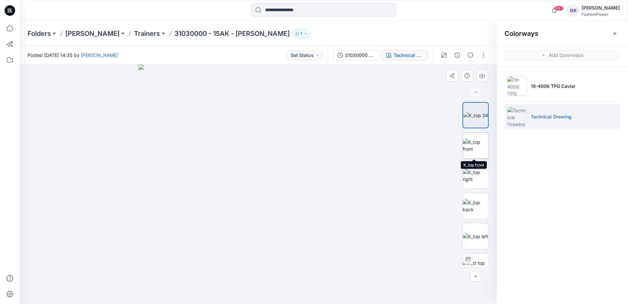
click at [475, 146] on img at bounding box center [476, 145] width 26 height 14
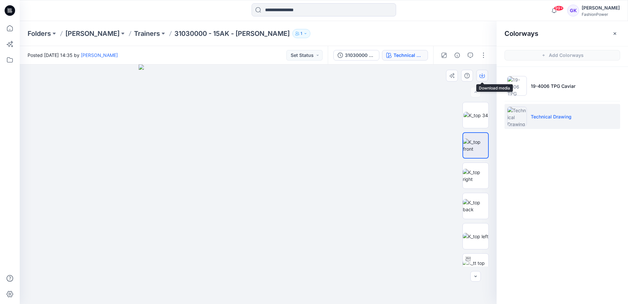
drag, startPoint x: 478, startPoint y: 76, endPoint x: 479, endPoint y: 79, distance: 3.4
click at [478, 76] on button "button" at bounding box center [482, 76] width 12 height 12
click at [472, 205] on img at bounding box center [476, 206] width 26 height 14
click at [485, 76] on button "button" at bounding box center [482, 76] width 12 height 12
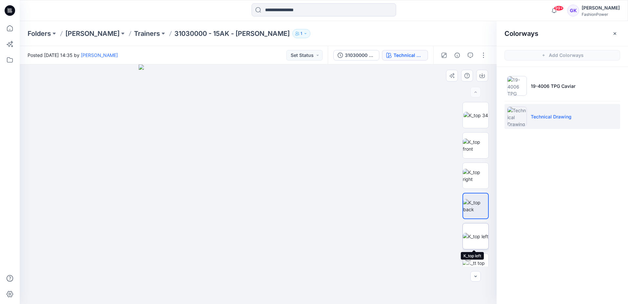
click at [473, 236] on img at bounding box center [476, 236] width 26 height 7
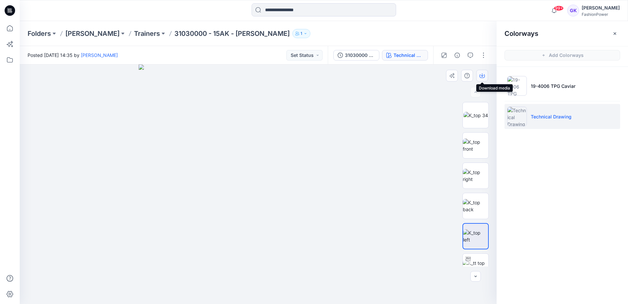
click at [483, 74] on icon "button" at bounding box center [482, 75] width 5 height 5
click at [387, 182] on div at bounding box center [258, 183] width 477 height 239
click at [134, 36] on p "Trainers" at bounding box center [147, 33] width 26 height 9
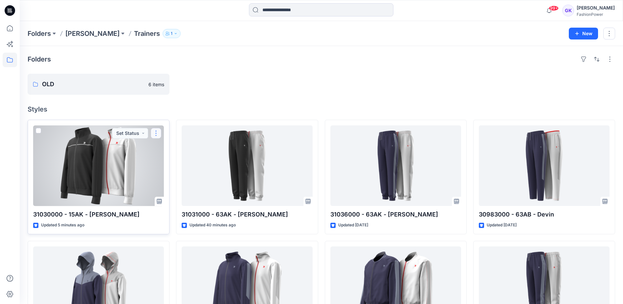
click at [157, 132] on button "button" at bounding box center [156, 133] width 11 height 11
click at [112, 161] on div at bounding box center [98, 165] width 131 height 80
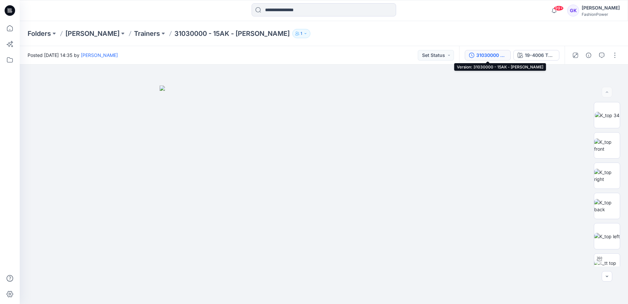
click at [499, 58] on div "31030000 - 15AK - [PERSON_NAME]" at bounding box center [491, 55] width 30 height 7
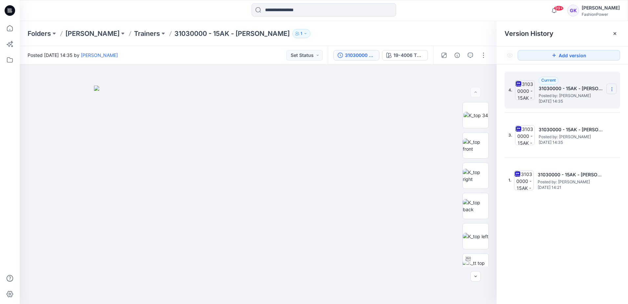
click at [609, 91] on icon at bounding box center [611, 88] width 5 height 5
click at [597, 101] on span "Download Source BW File" at bounding box center [578, 102] width 55 height 8
drag, startPoint x: 223, startPoint y: 33, endPoint x: 149, endPoint y: 35, distance: 73.3
click at [174, 35] on p "31030000 - 15AK - [PERSON_NAME]" at bounding box center [231, 33] width 115 height 9
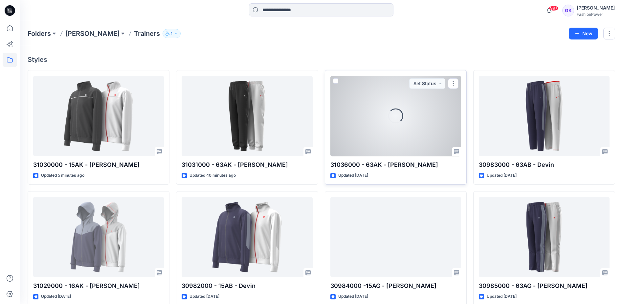
scroll to position [59, 0]
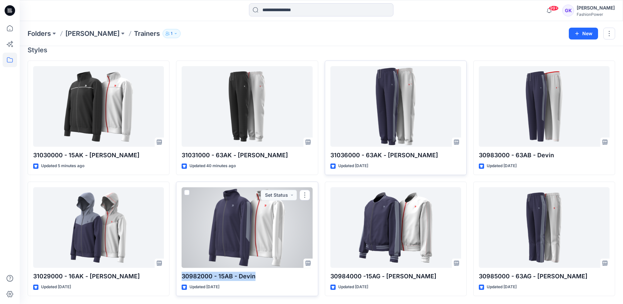
drag, startPoint x: 254, startPoint y: 276, endPoint x: 181, endPoint y: 272, distance: 73.4
click at [181, 272] on div "30982000 - 15AB - Devin Updated [DATE] Set Status" at bounding box center [247, 238] width 142 height 114
copy p "30982000 - 15AB - Devin"
